Goal: Information Seeking & Learning: Learn about a topic

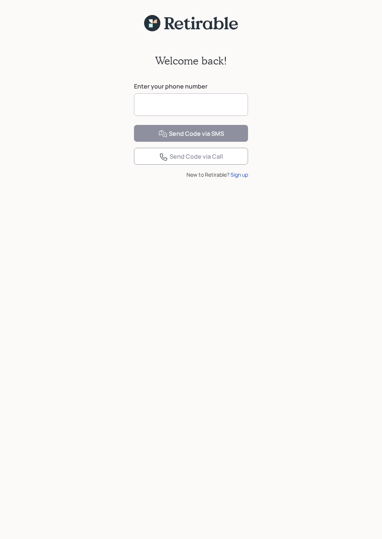
click at [185, 103] on input at bounding box center [191, 104] width 114 height 23
click at [159, 102] on input at bounding box center [191, 104] width 114 height 23
type input "**********"
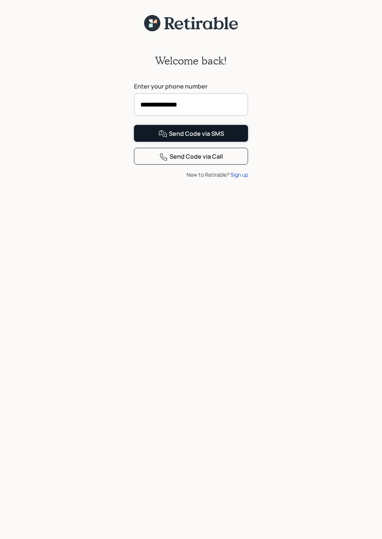
click at [152, 142] on button "Send Code via SMS" at bounding box center [191, 133] width 114 height 17
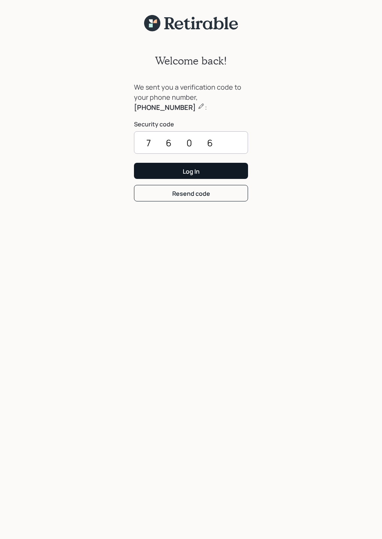
type input "7606"
click at [134, 163] on button "Log In" at bounding box center [191, 171] width 114 height 16
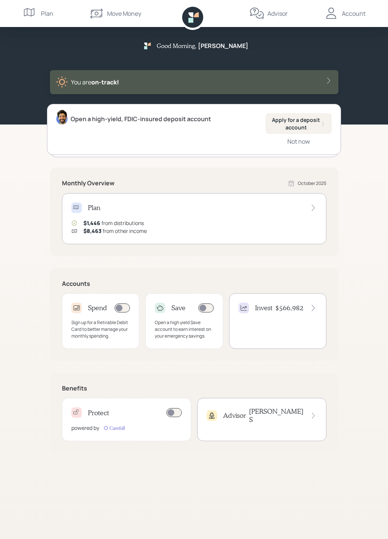
click at [314, 209] on icon at bounding box center [313, 208] width 8 height 8
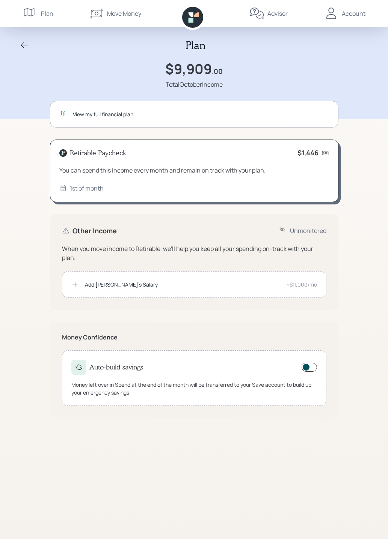
click at [114, 112] on div "View my full financial plan" at bounding box center [201, 114] width 256 height 8
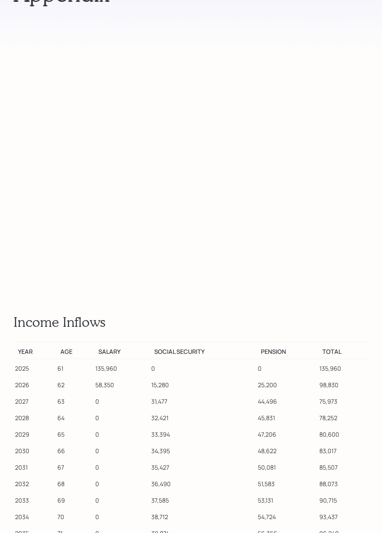
scroll to position [11081, 0]
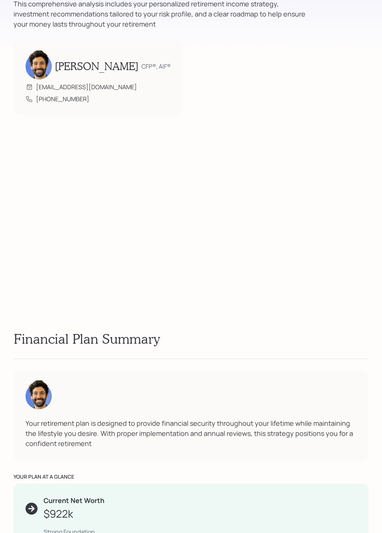
scroll to position [0, 0]
